Goal: Check status

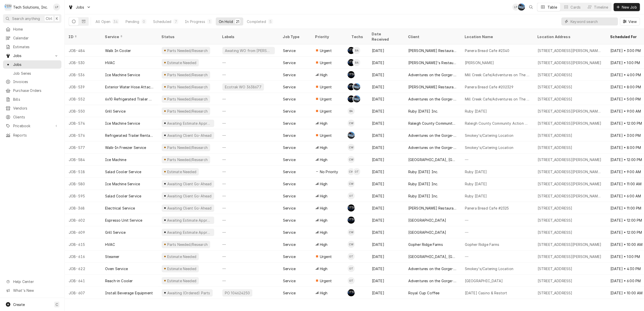
click at [597, 21] on input "Dynamic Content Wrapper" at bounding box center [593, 21] width 45 height 8
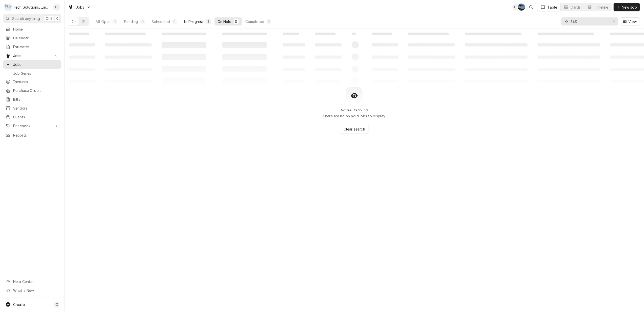
type input "643"
click at [193, 21] on div "In Progress" at bounding box center [194, 21] width 20 height 5
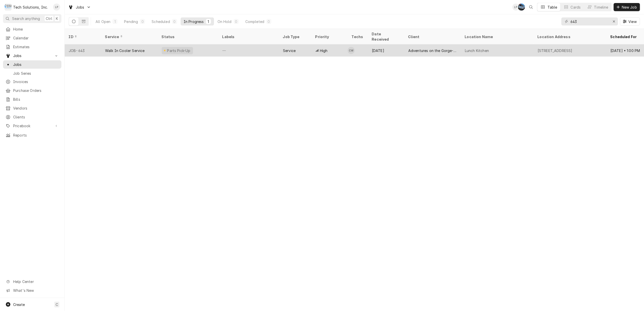
click at [249, 45] on div "—" at bounding box center [248, 50] width 61 height 12
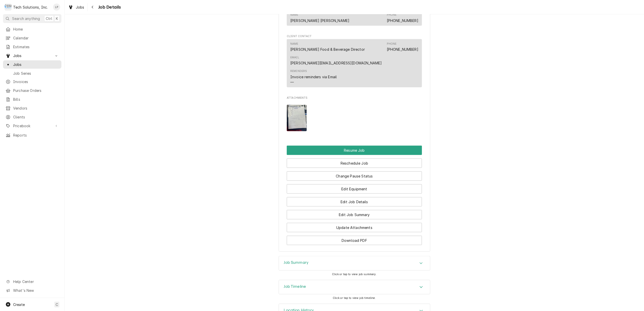
scroll to position [449, 0]
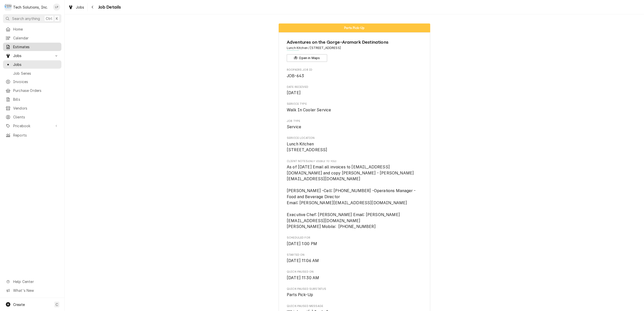
scroll to position [473, 0]
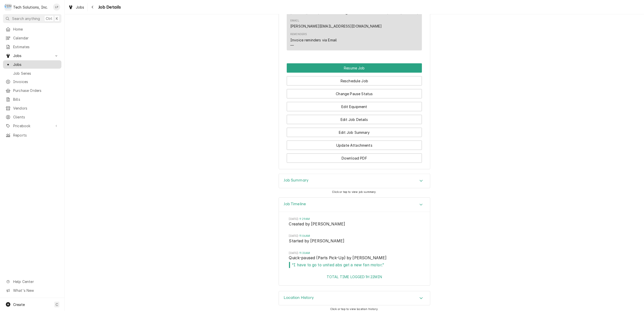
click at [18, 62] on span "Jobs" at bounding box center [36, 64] width 46 height 5
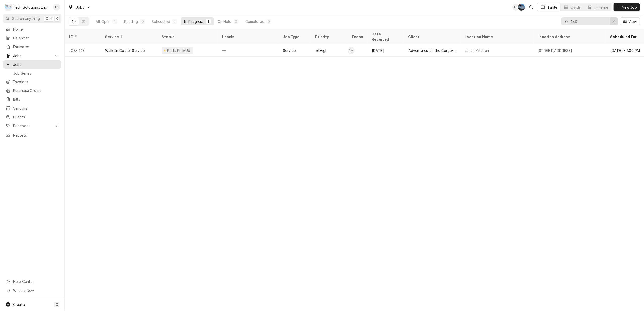
click at [615, 21] on icon "Erase input" at bounding box center [614, 22] width 3 height 4
click at [256, 25] on button "Completed 5" at bounding box center [260, 21] width 32 height 8
